Goal: Navigation & Orientation: Find specific page/section

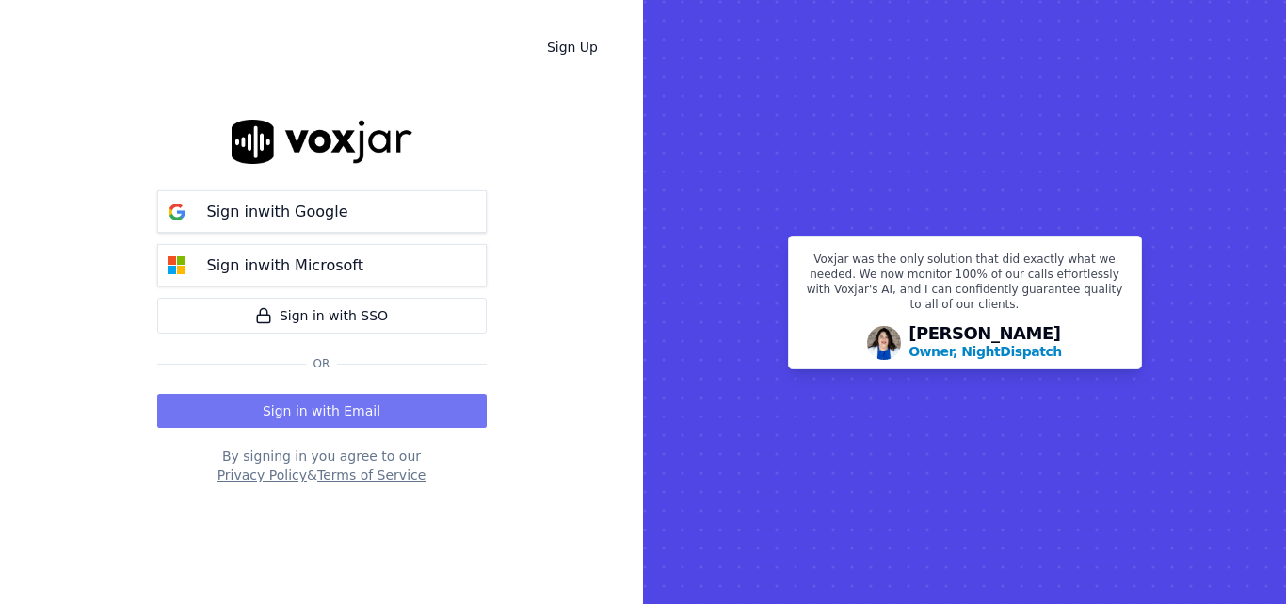
click at [262, 426] on button "Sign in with Email" at bounding box center [322, 411] width 330 height 34
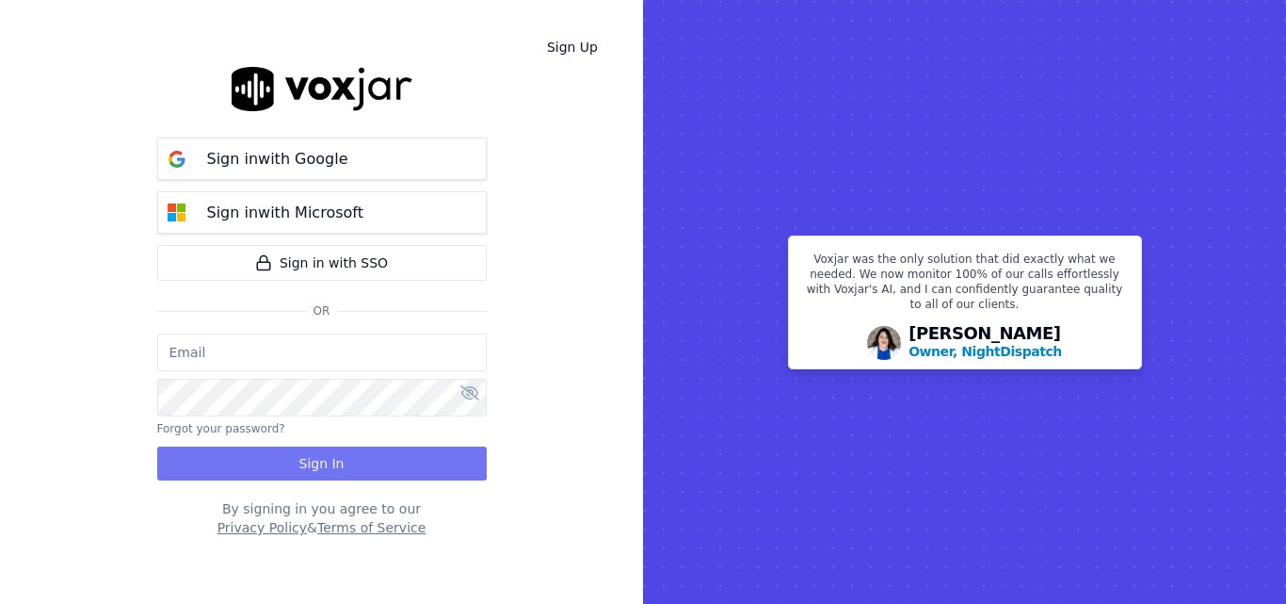
type input "sheila.decastro-new.baq@nwfg.net"
click at [325, 462] on button "Sign In" at bounding box center [322, 463] width 330 height 34
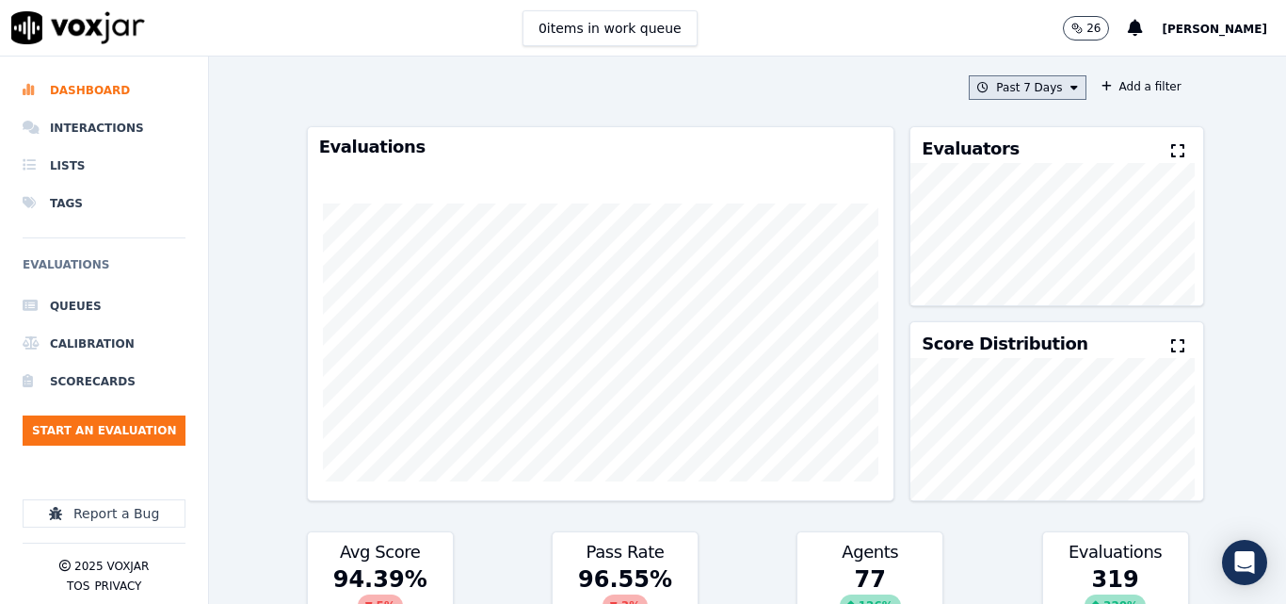
click at [972, 96] on button "Past 7 Days" at bounding box center [1027, 87] width 117 height 24
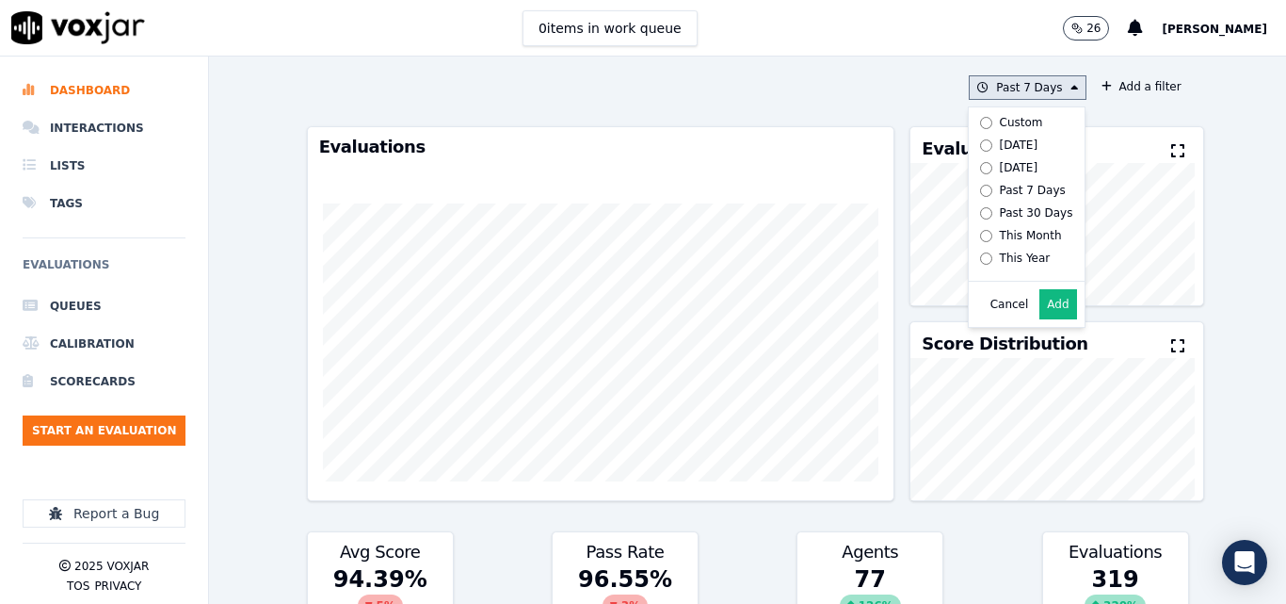
click at [1000, 150] on div "[DATE]" at bounding box center [1019, 144] width 39 height 15
click at [1039, 319] on button "Add" at bounding box center [1057, 304] width 37 height 30
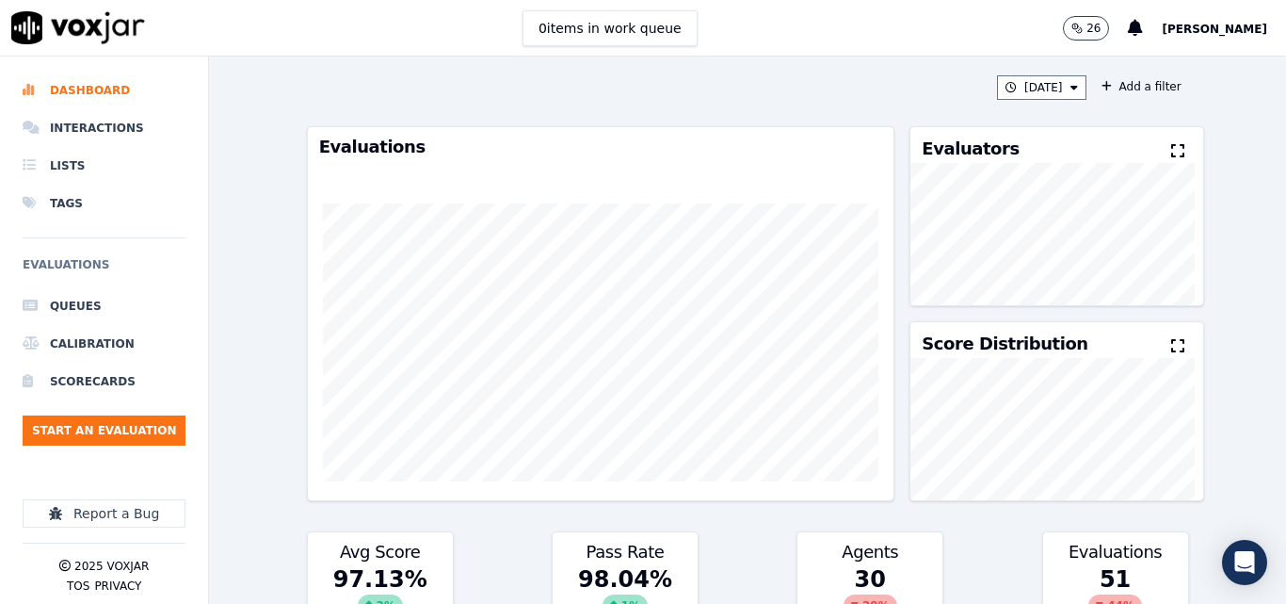
click at [1171, 143] on button at bounding box center [1181, 151] width 21 height 23
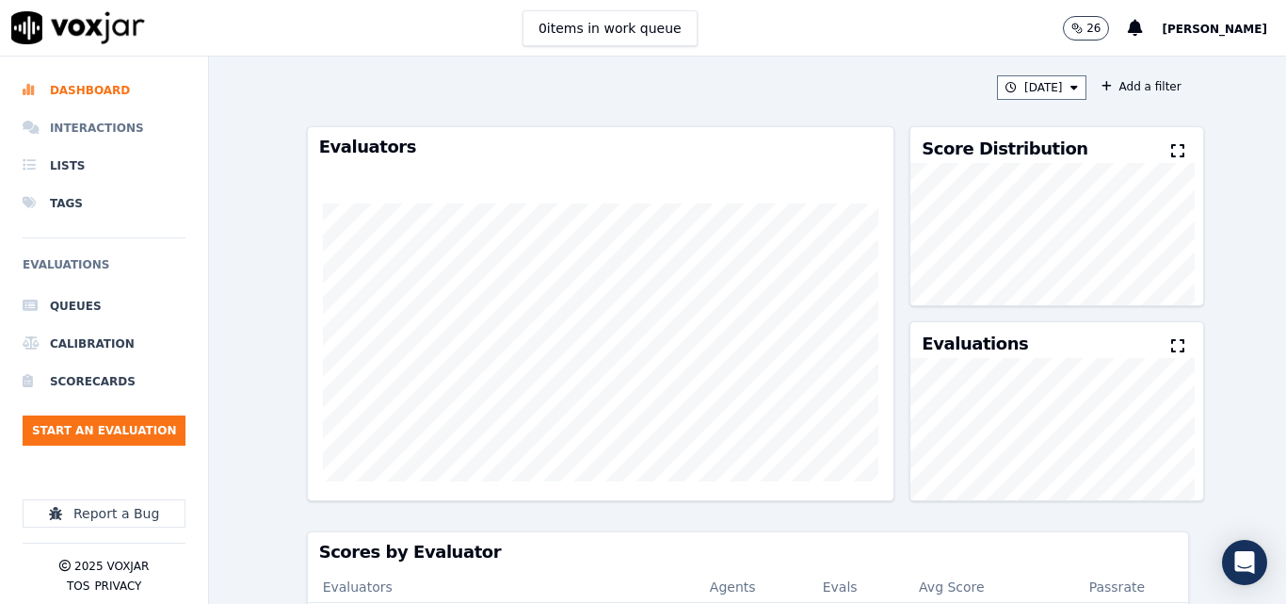
click at [88, 122] on li "Interactions" at bounding box center [104, 128] width 163 height 38
